Goal: Task Accomplishment & Management: Complete application form

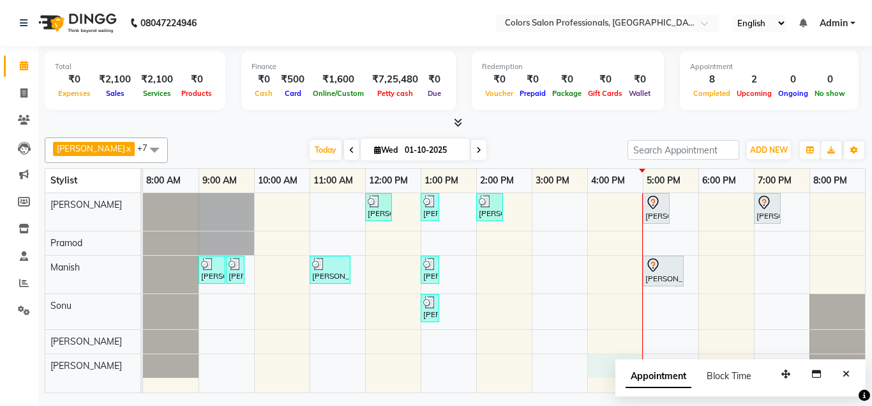
click at [632, 358] on div "[PERSON_NAME], TK08, 12:00 PM-12:30 PM, Hair Cut - Hair Cut [DEMOGRAPHIC_DATA] …" at bounding box center [504, 293] width 722 height 200
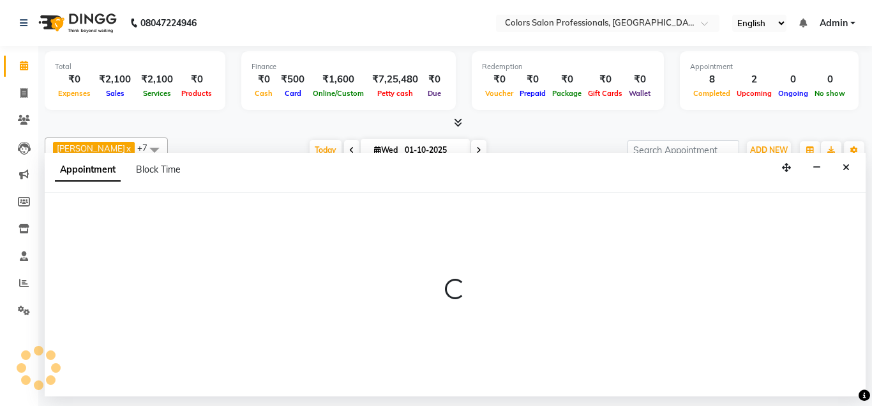
select select "90040"
select select "tentative"
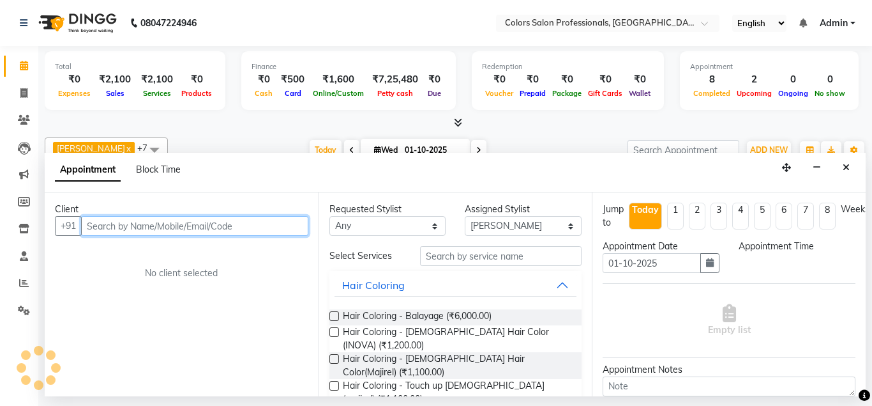
select select "960"
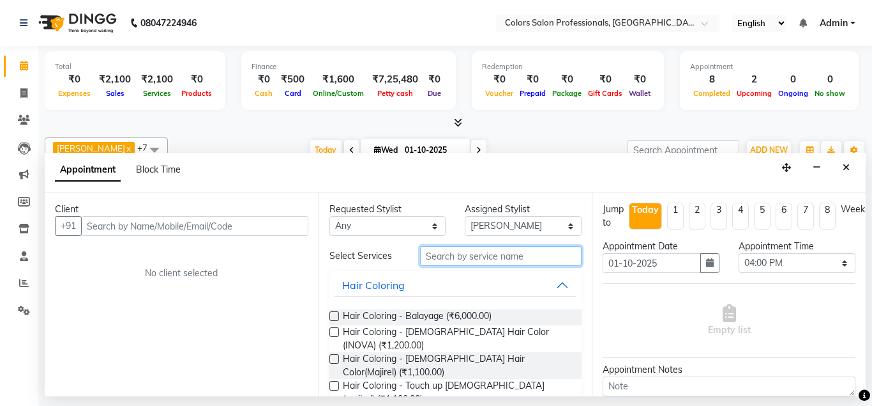
click at [520, 254] on input "text" at bounding box center [501, 256] width 162 height 20
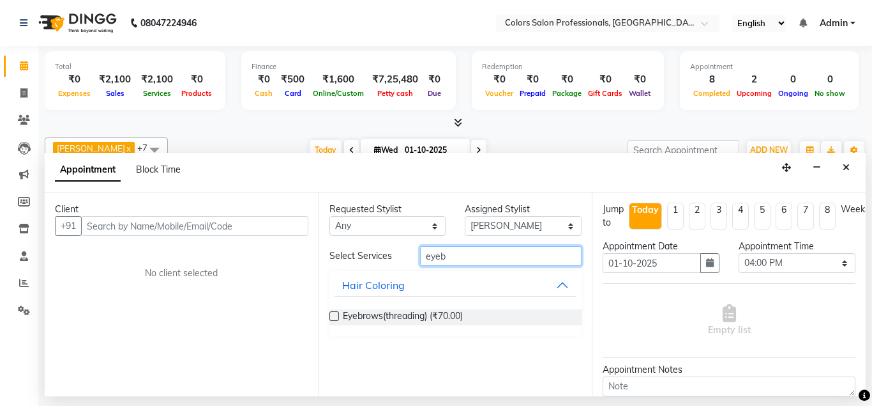
type input "eyeb"
click at [337, 314] on label at bounding box center [335, 316] width 10 height 10
click at [337, 314] on input "checkbox" at bounding box center [334, 317] width 8 height 8
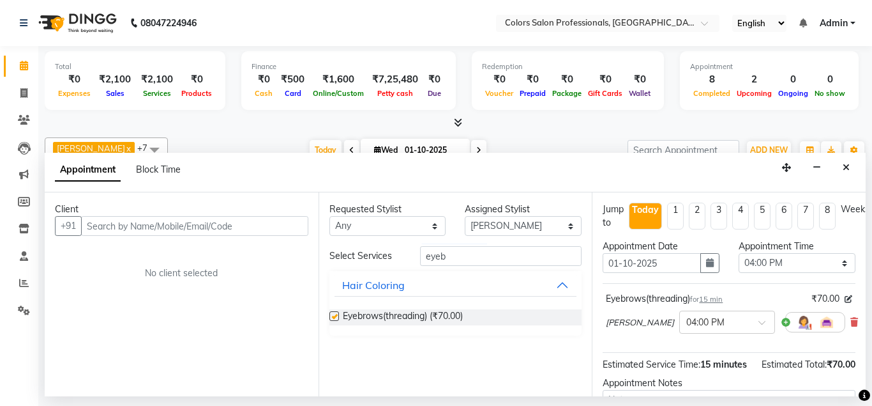
checkbox input "false"
click at [498, 254] on input "eyeb" at bounding box center [501, 256] width 162 height 20
type input "e"
type input "upp"
click at [337, 319] on label at bounding box center [335, 316] width 10 height 10
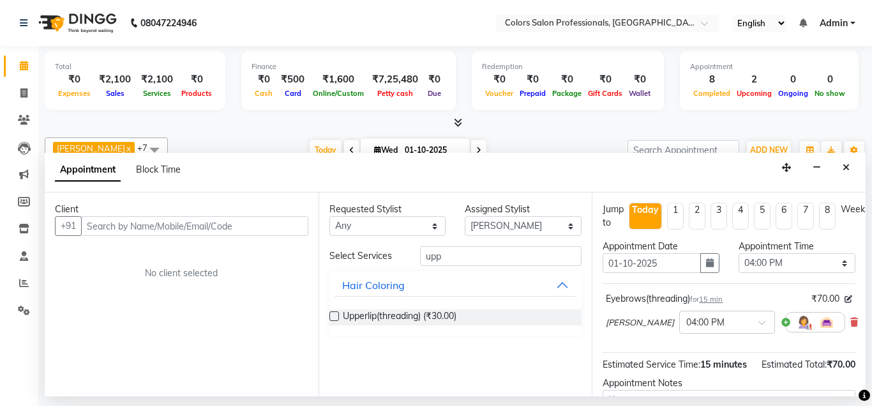
click at [337, 319] on input "checkbox" at bounding box center [334, 317] width 8 height 8
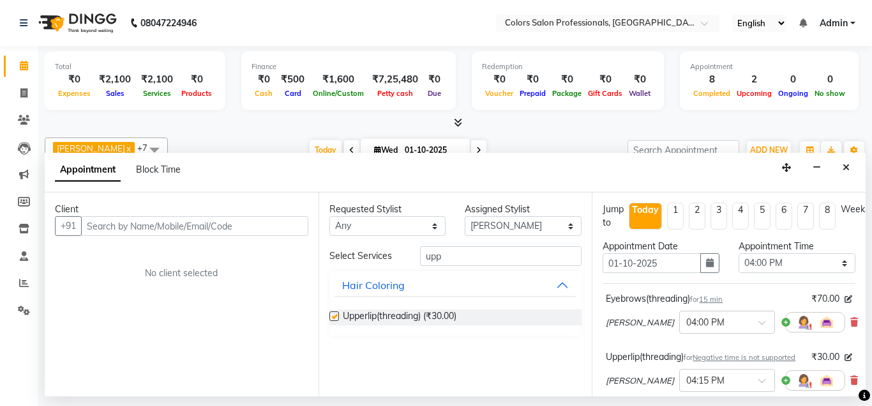
checkbox input "false"
click at [560, 254] on input "upp" at bounding box center [501, 256] width 162 height 20
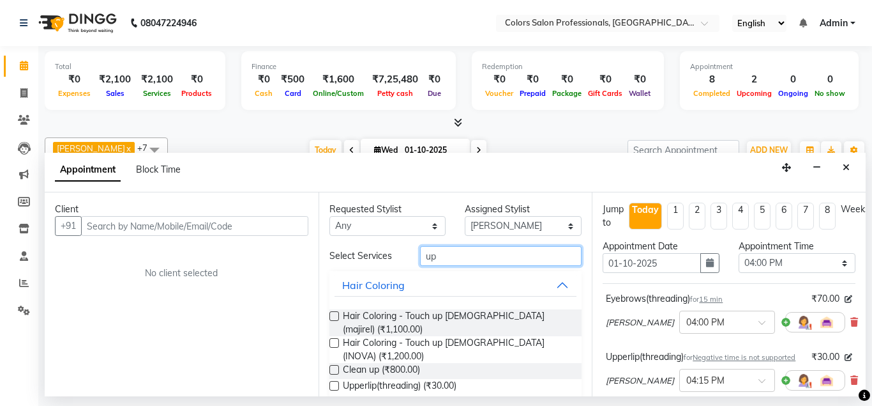
type input "u"
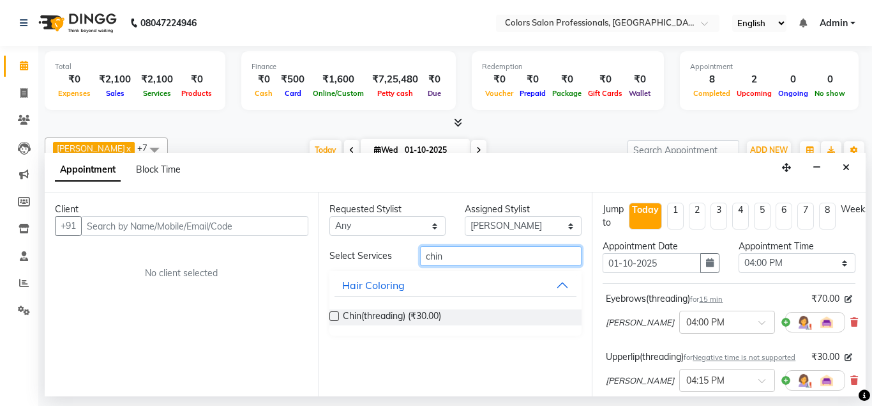
type input "chin"
click at [336, 317] on label at bounding box center [335, 316] width 10 height 10
click at [336, 317] on input "checkbox" at bounding box center [334, 317] width 8 height 8
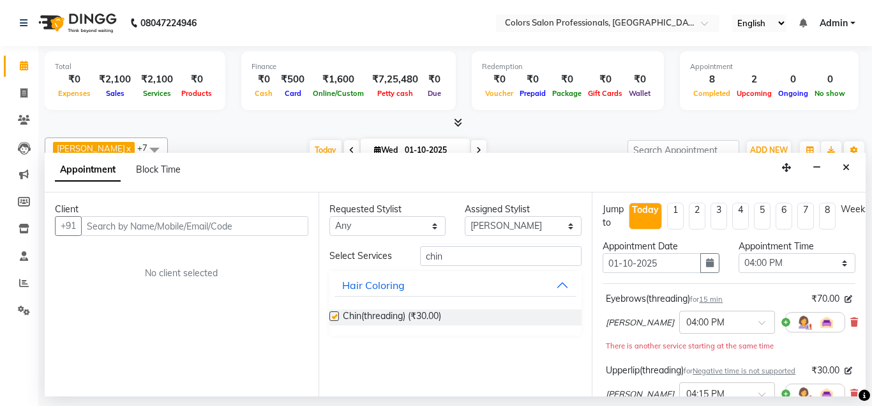
checkbox input "false"
click at [561, 286] on button "Hair Coloring" at bounding box center [456, 284] width 243 height 23
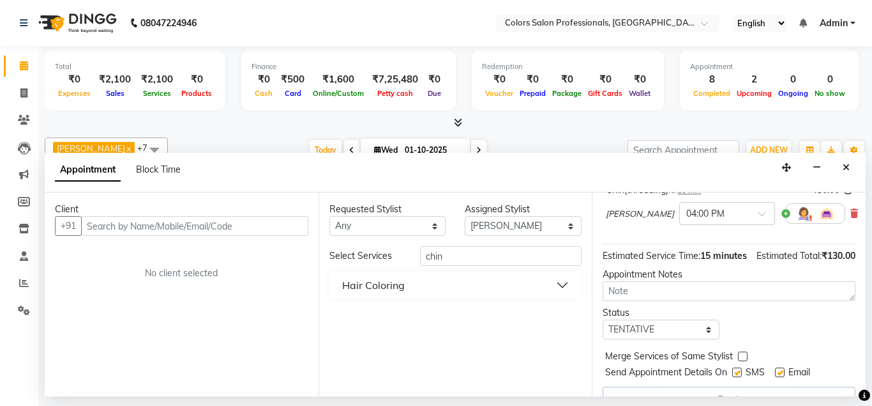
scroll to position [263, 0]
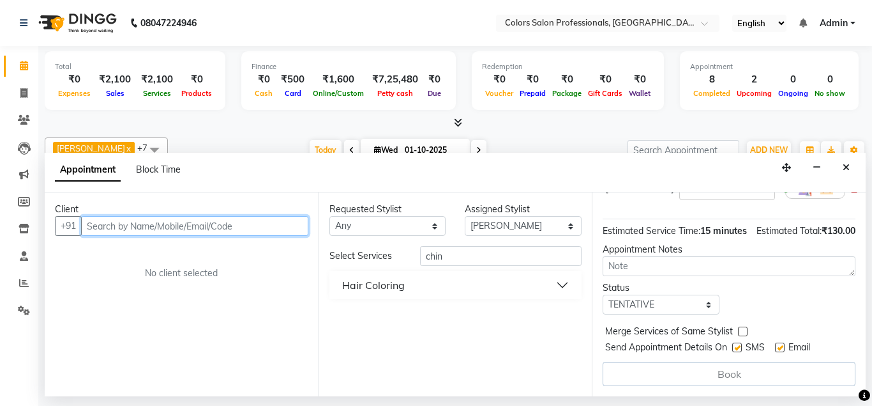
click at [208, 223] on input "text" at bounding box center [194, 226] width 227 height 20
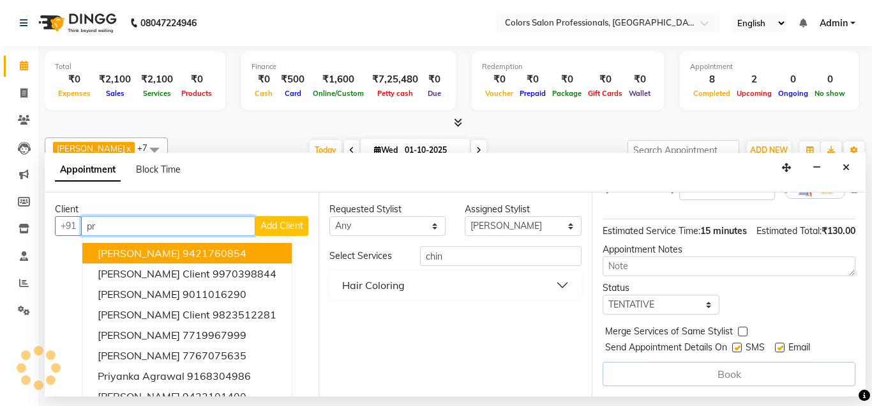
type input "p"
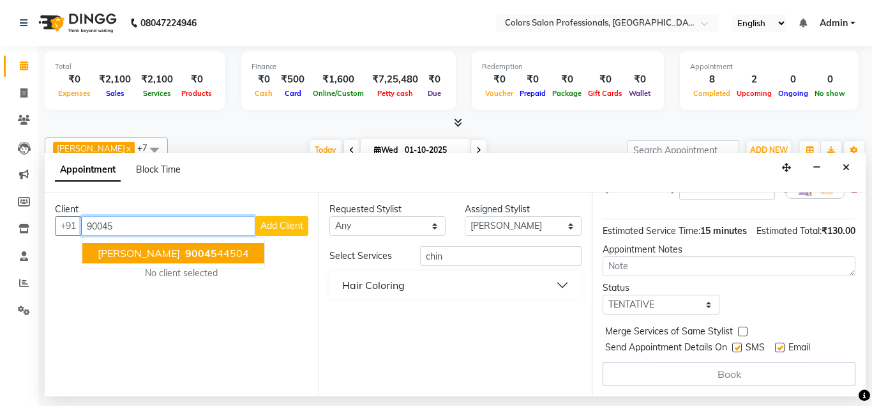
click at [168, 250] on span "[PERSON_NAME]" at bounding box center [139, 253] width 82 height 13
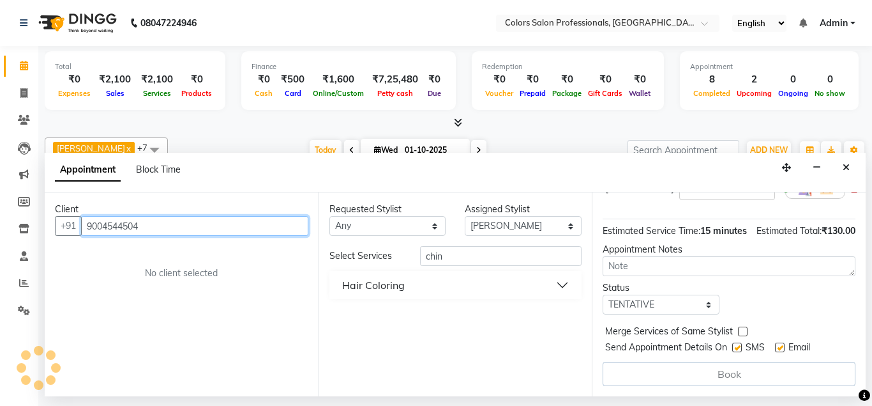
scroll to position [262, 0]
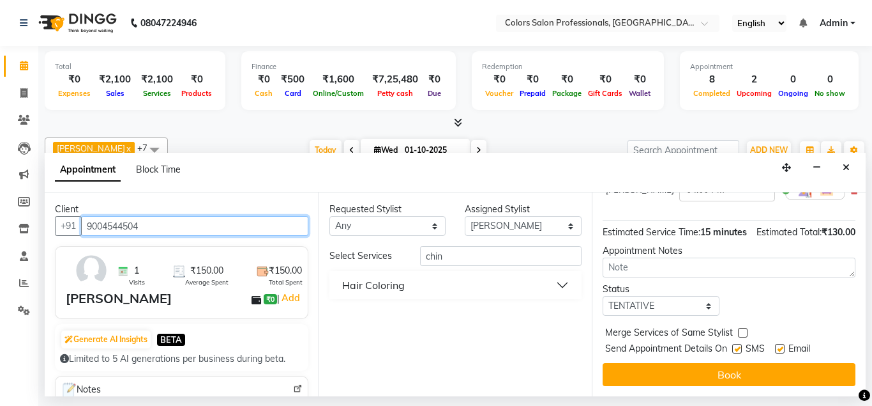
type input "9004544504"
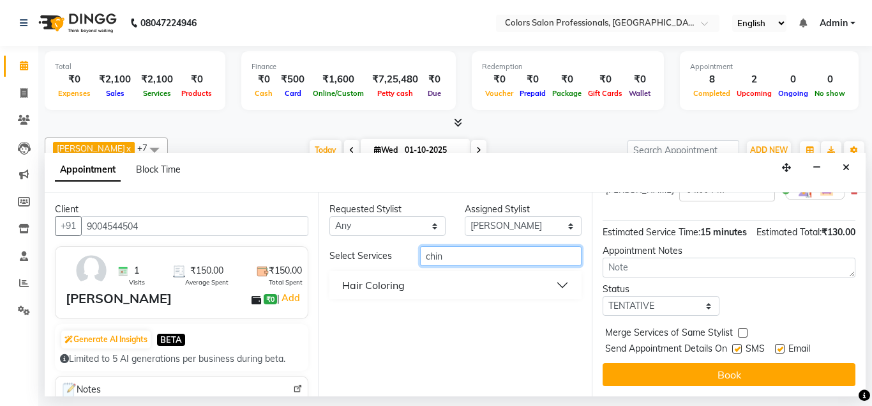
click at [511, 254] on input "chin" at bounding box center [501, 256] width 162 height 20
type input "c"
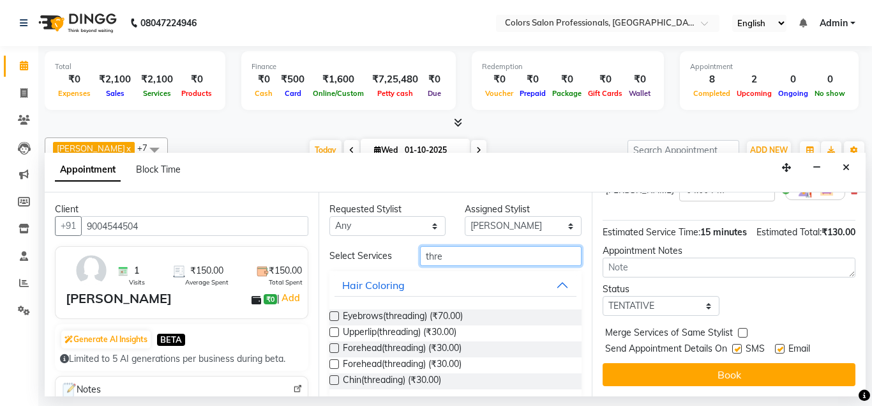
type input "thre"
click at [335, 364] on label at bounding box center [335, 364] width 10 height 10
click at [335, 364] on input "checkbox" at bounding box center [334, 365] width 8 height 8
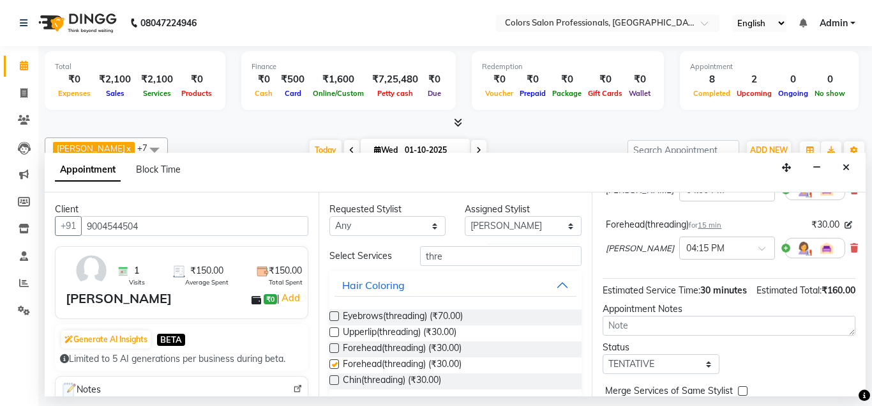
checkbox input "false"
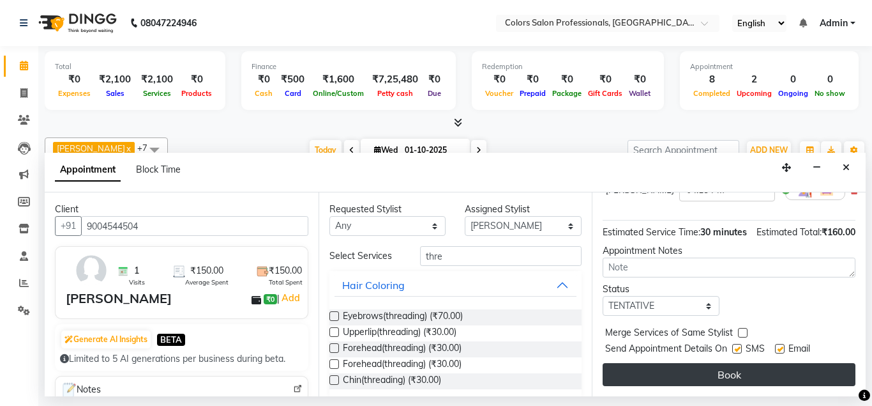
click at [756, 377] on button "Book" at bounding box center [729, 374] width 253 height 23
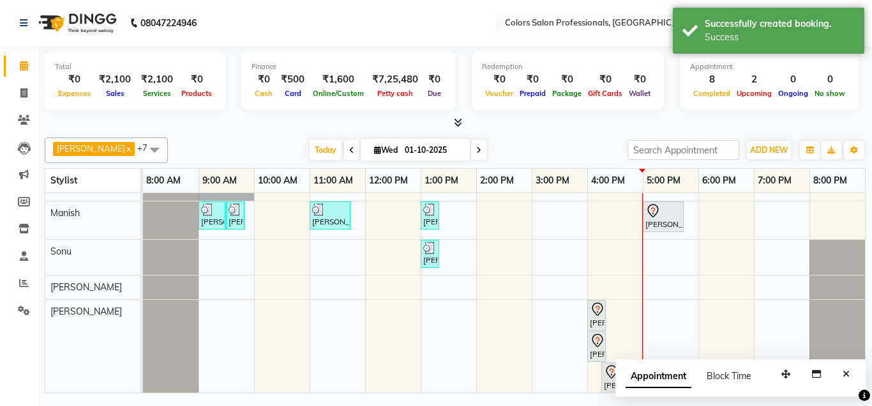
scroll to position [93, 0]
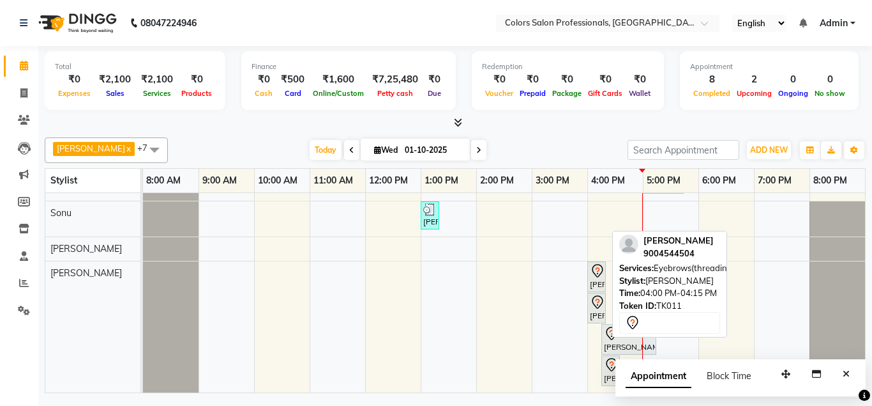
click at [598, 280] on div "[PERSON_NAME], TK11, 04:00 PM-04:15 PM, Eyebrows(threading)" at bounding box center [597, 276] width 16 height 27
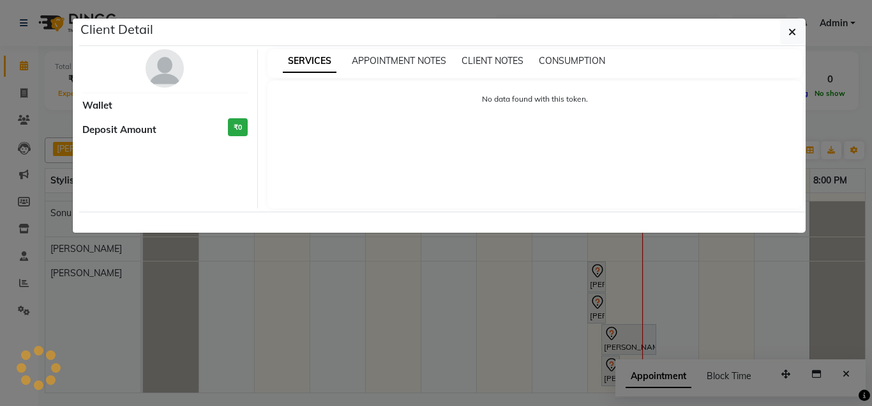
select select "7"
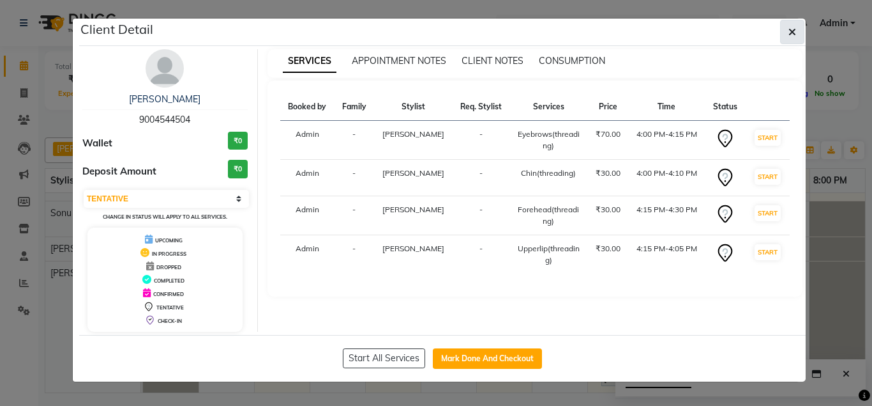
click at [793, 34] on icon "button" at bounding box center [793, 32] width 8 height 10
